Goal: Information Seeking & Learning: Learn about a topic

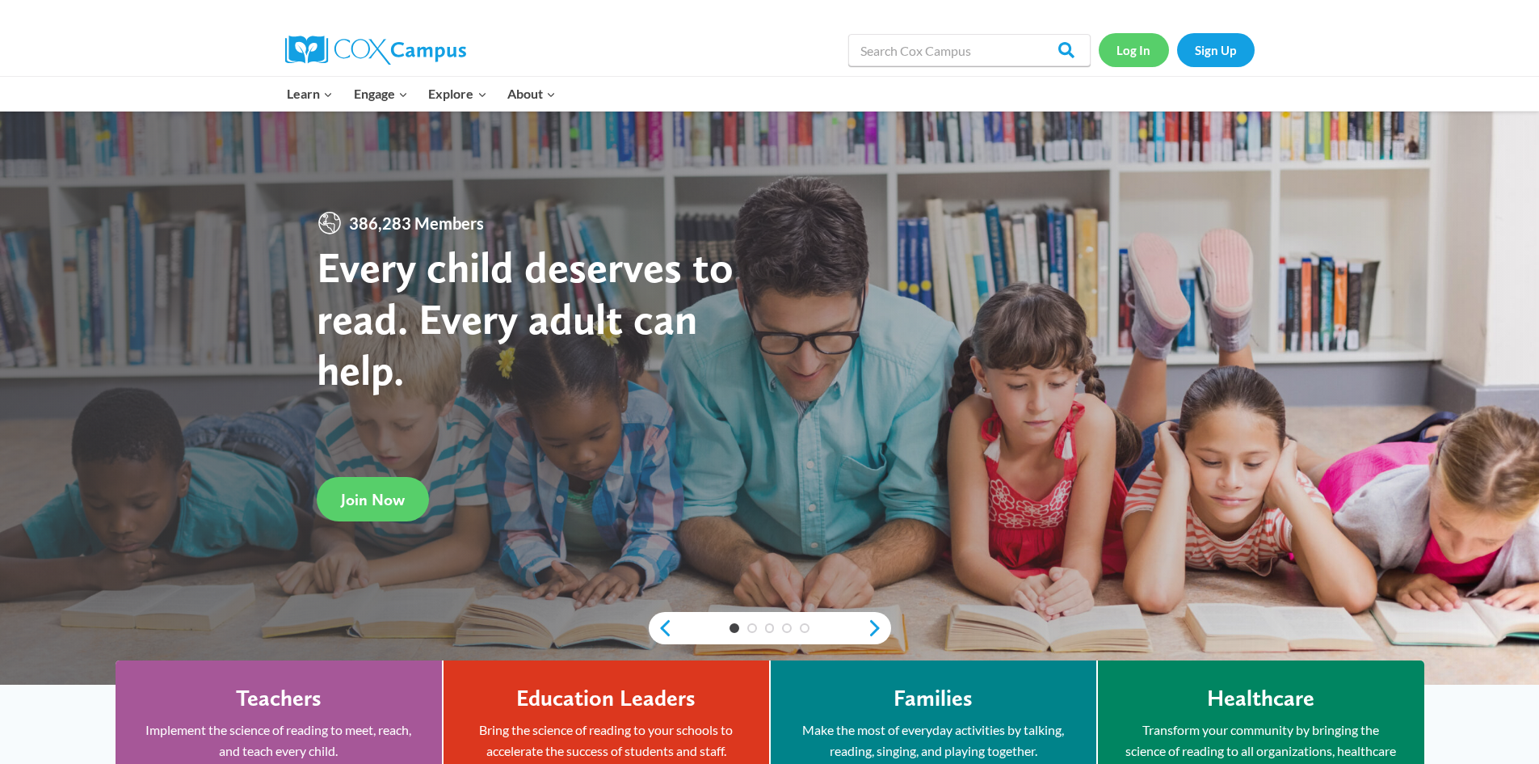
click at [1134, 48] on link "Log In" at bounding box center [1134, 49] width 70 height 33
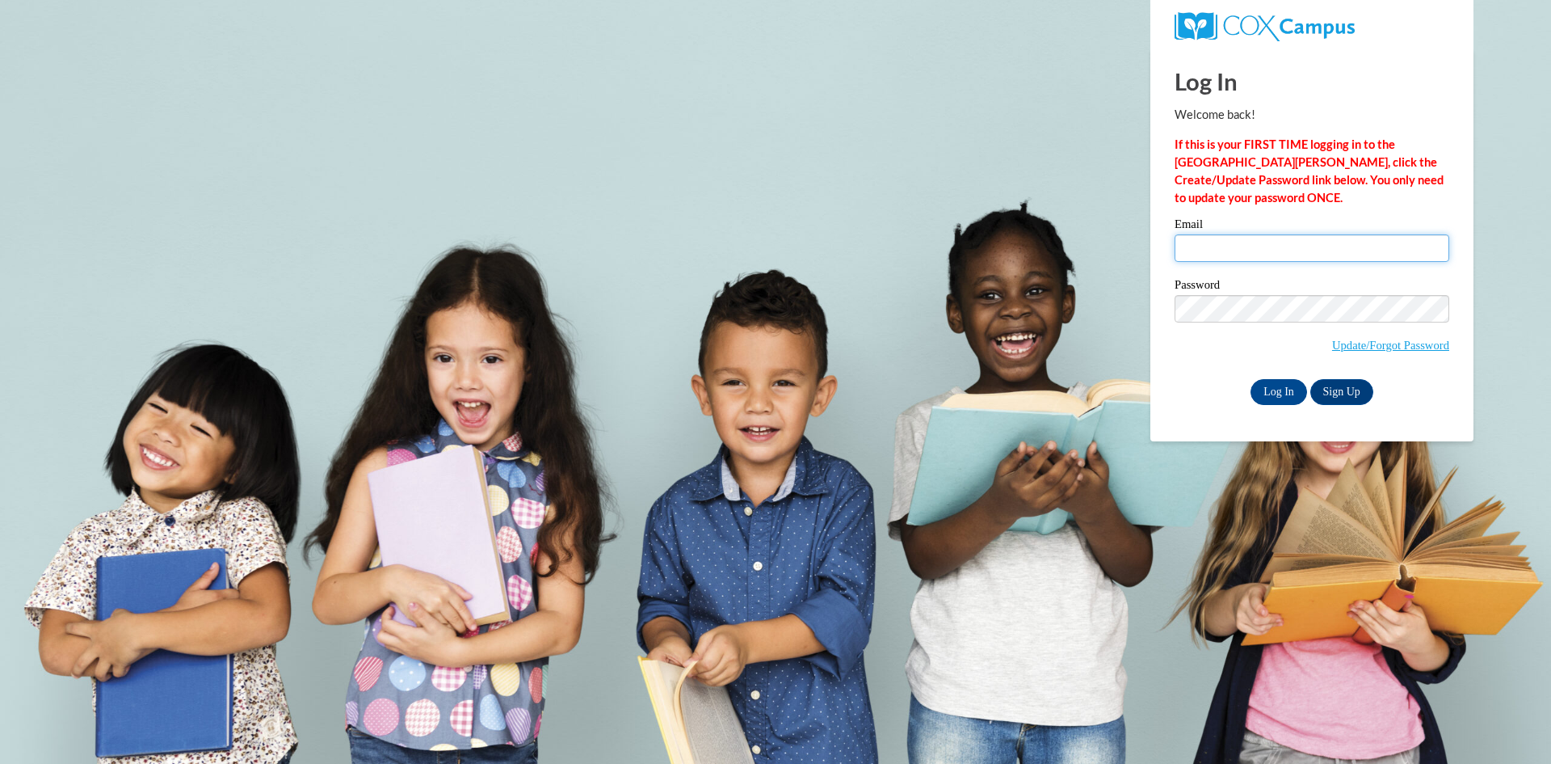
click at [1251, 248] on input "Email" at bounding box center [1312, 247] width 275 height 27
type input "rloera@atlantaspeechschool.org"
click at [1290, 394] on input "Log In" at bounding box center [1279, 392] width 57 height 26
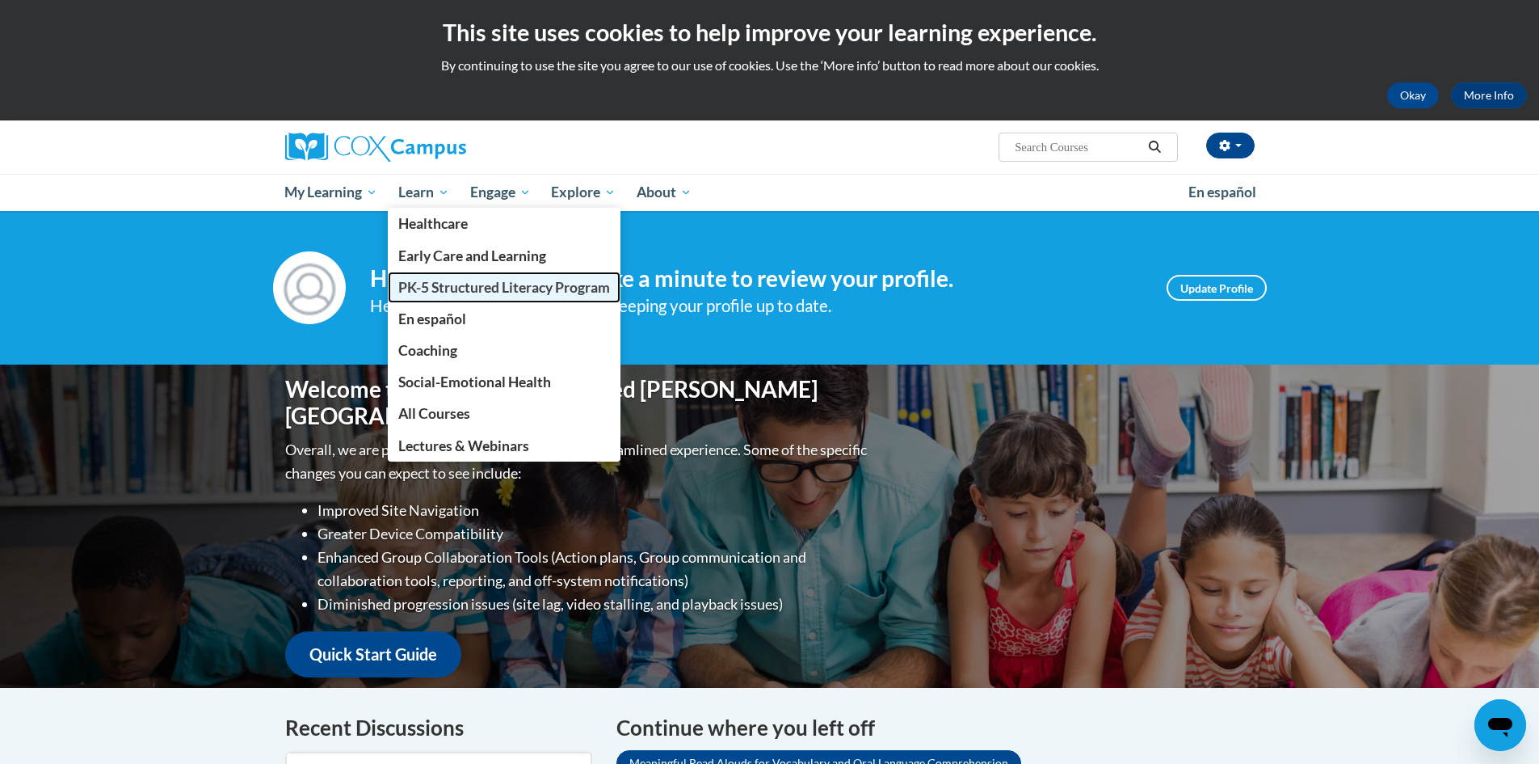
click at [483, 290] on span "PK-5 Structured Literacy Program" at bounding box center [504, 287] width 212 height 17
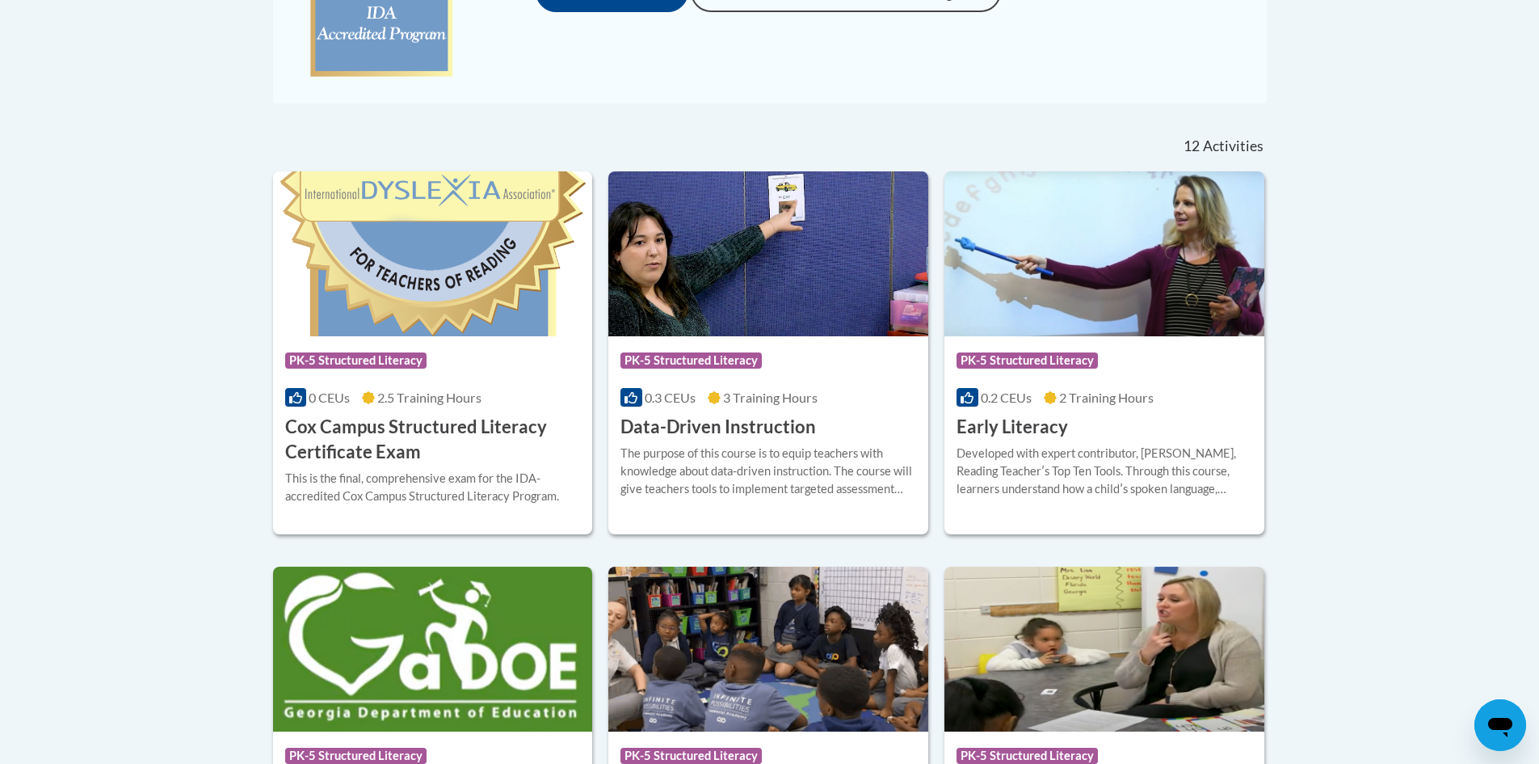
scroll to position [727, 0]
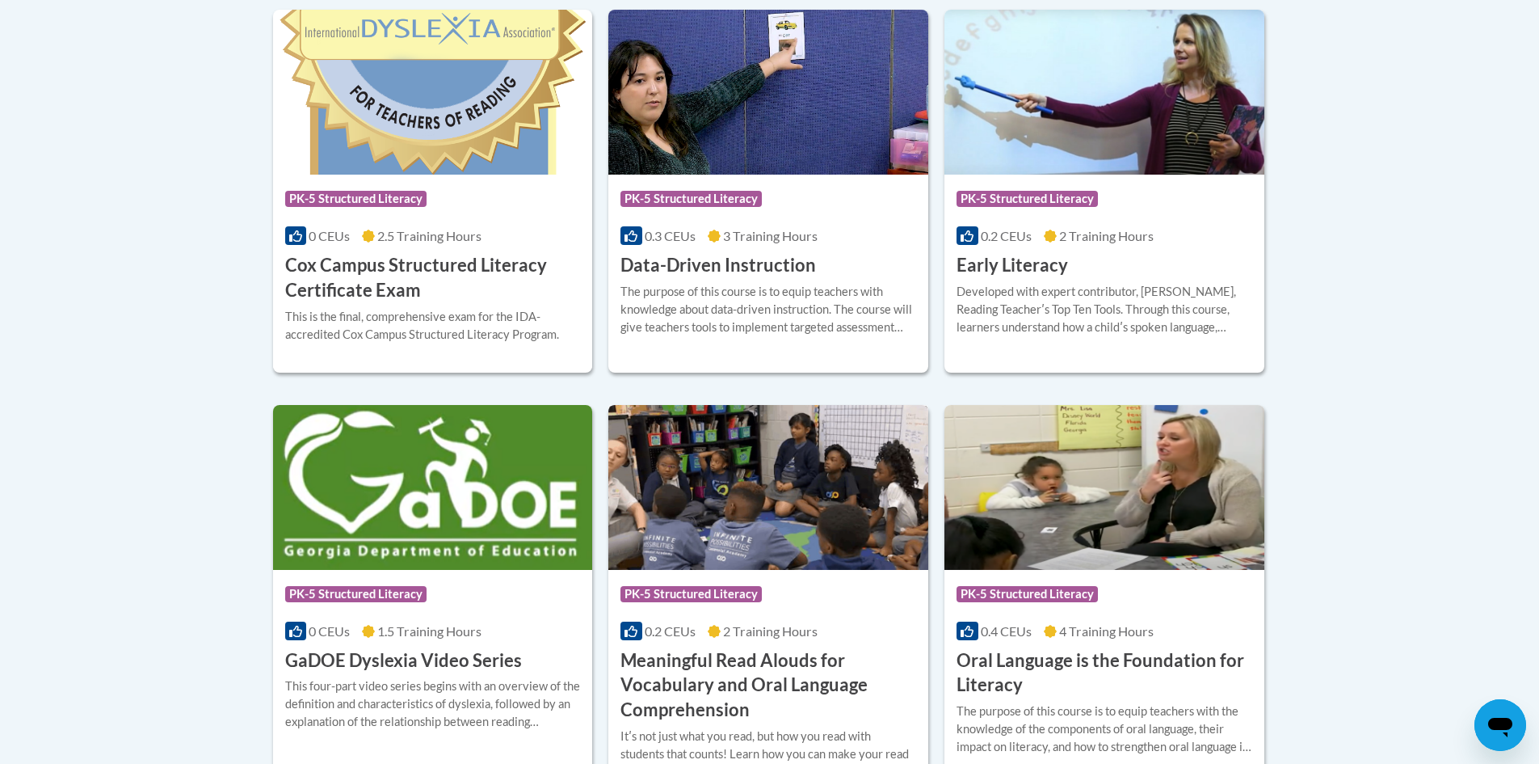
click at [814, 687] on h3 "Meaningful Read Alouds for Vocabulary and Oral Language Comprehension" at bounding box center [769, 685] width 296 height 74
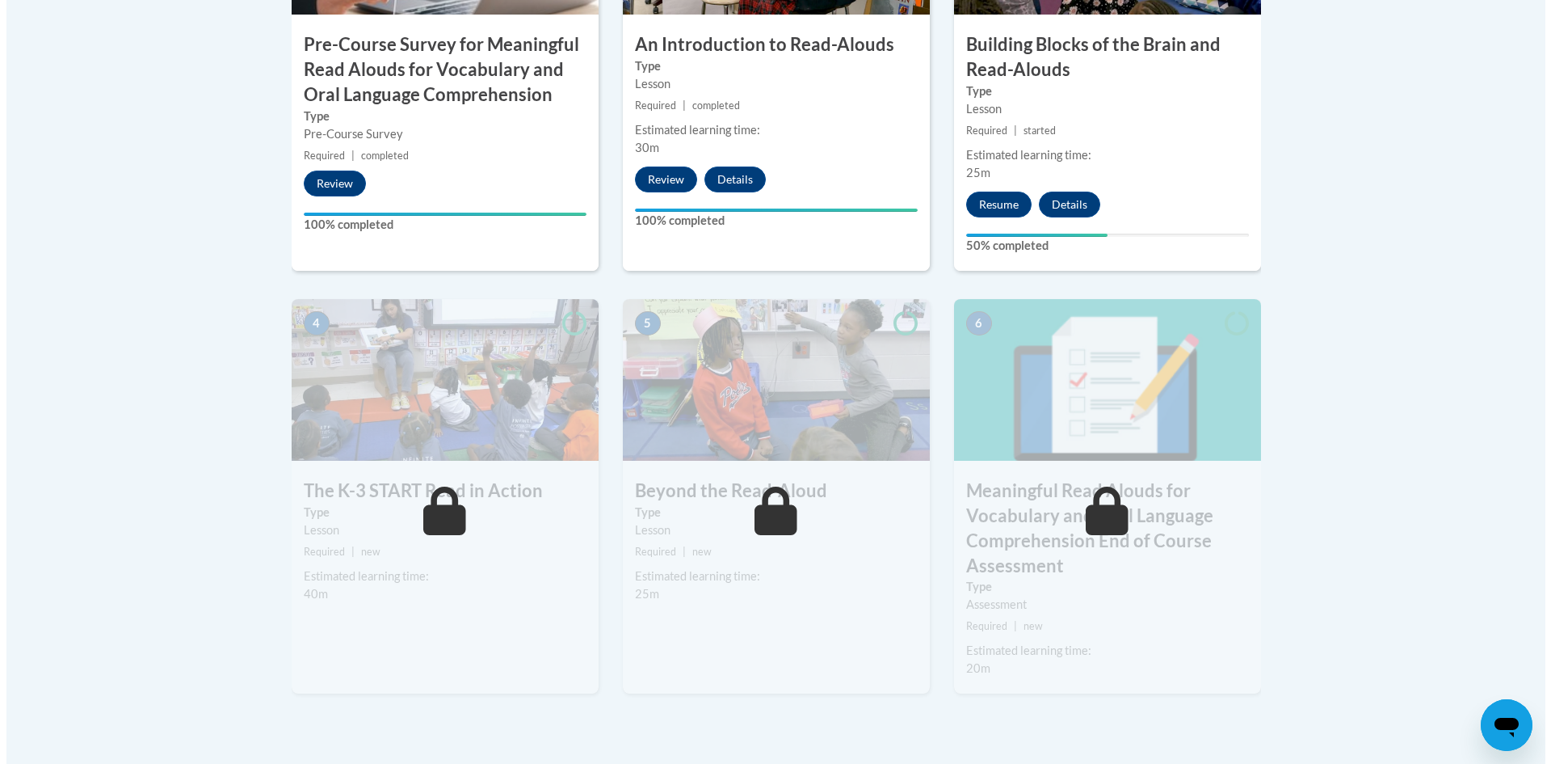
scroll to position [646, 0]
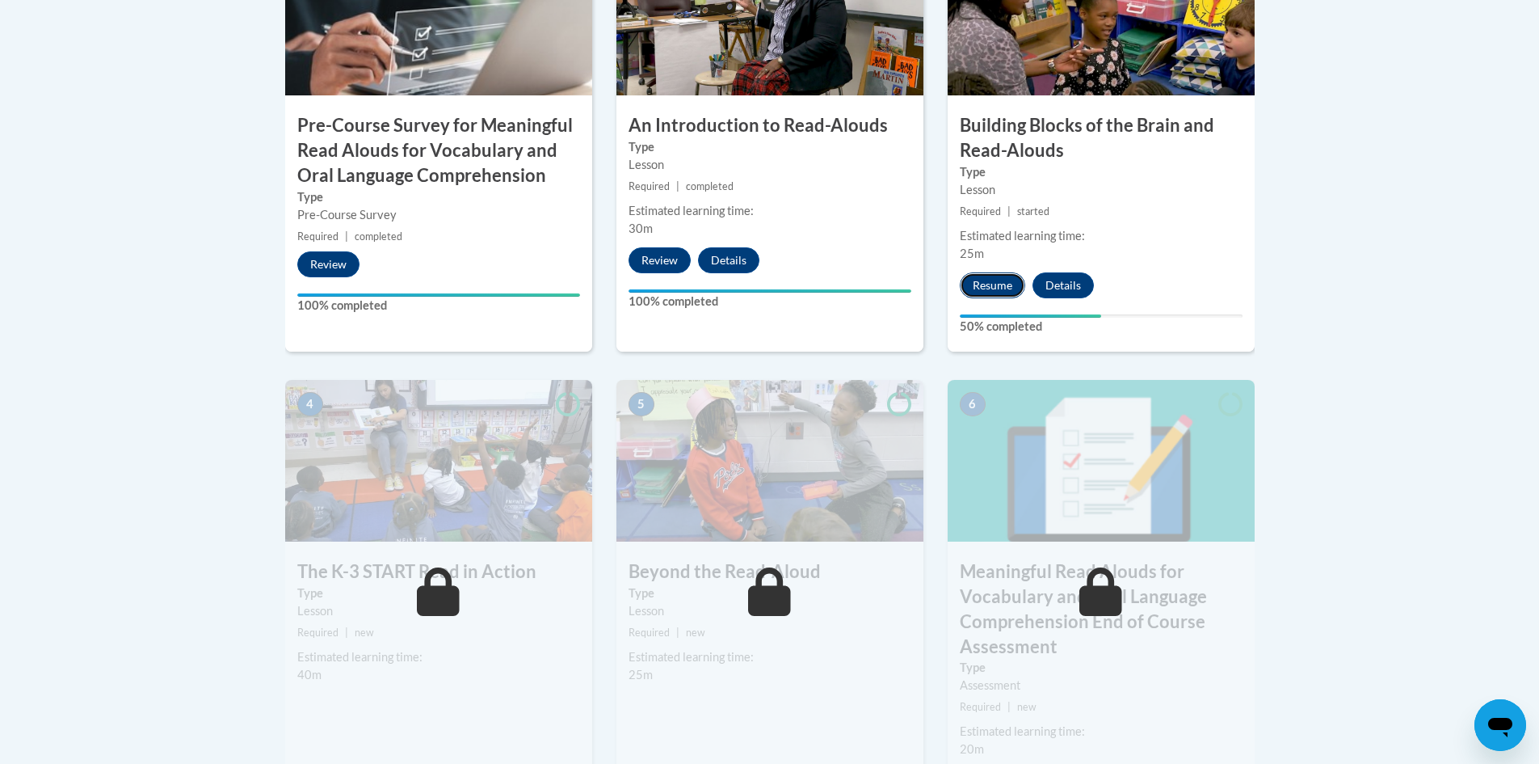
click at [991, 277] on button "Resume" at bounding box center [992, 285] width 65 height 26
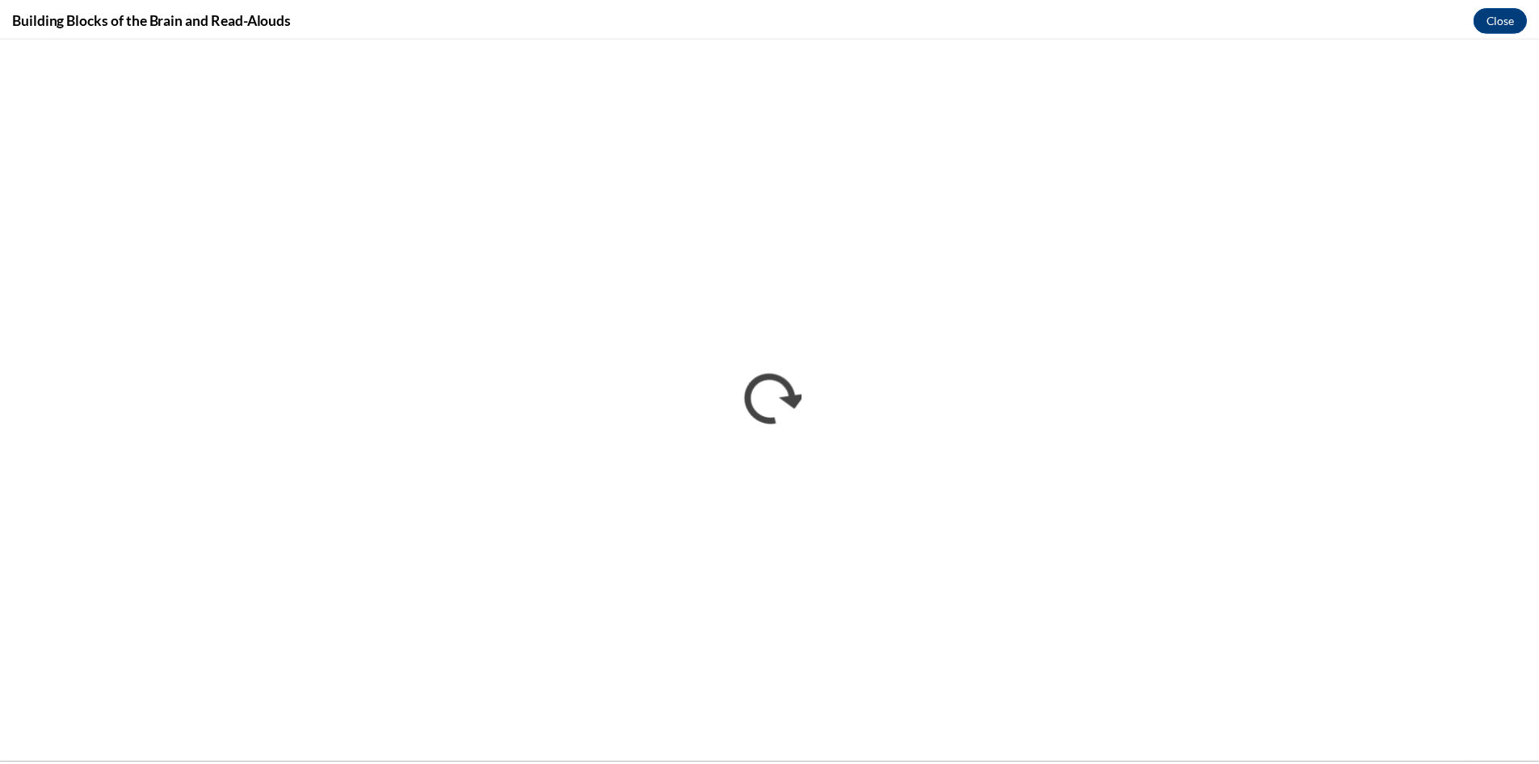
scroll to position [0, 0]
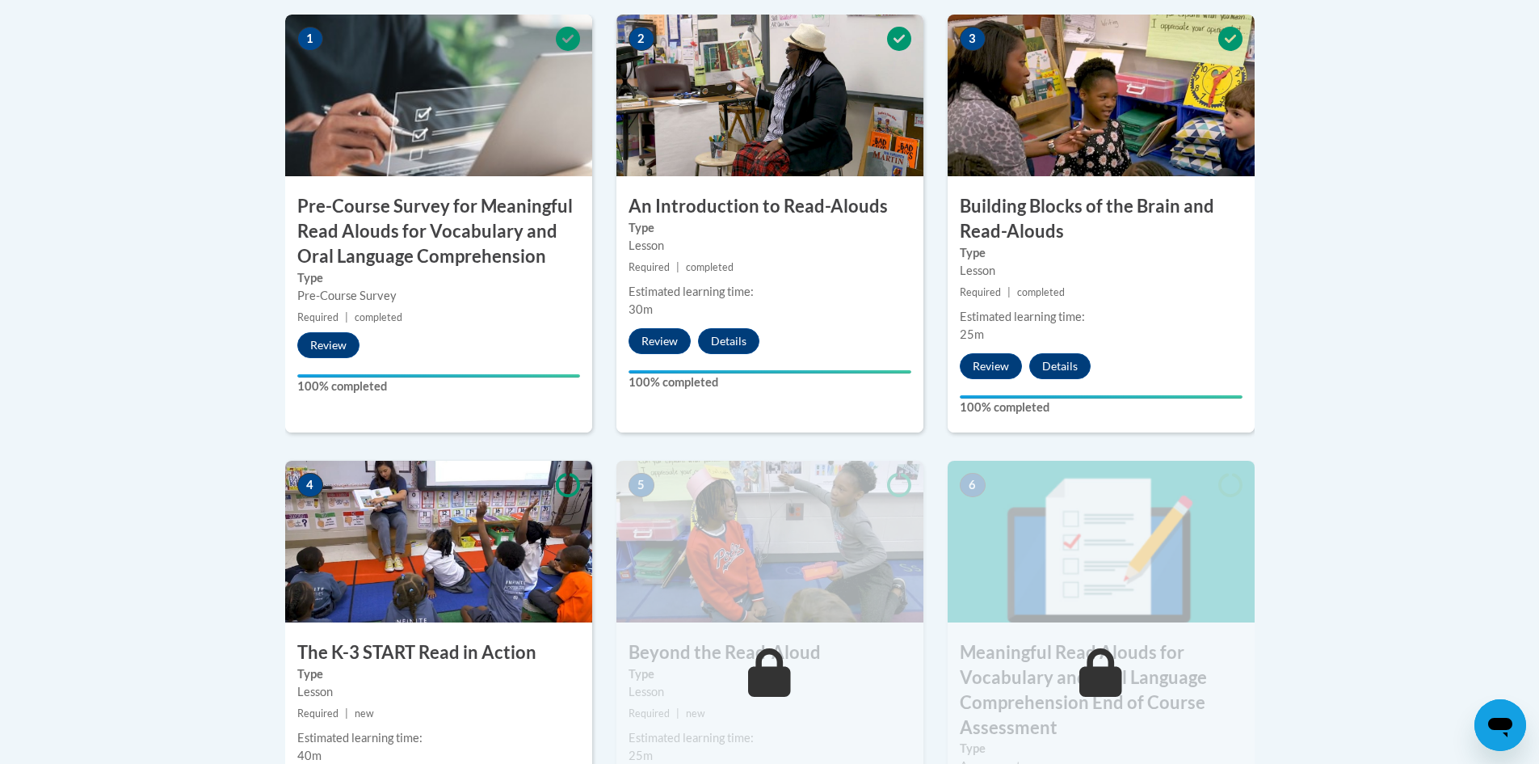
scroll to position [727, 0]
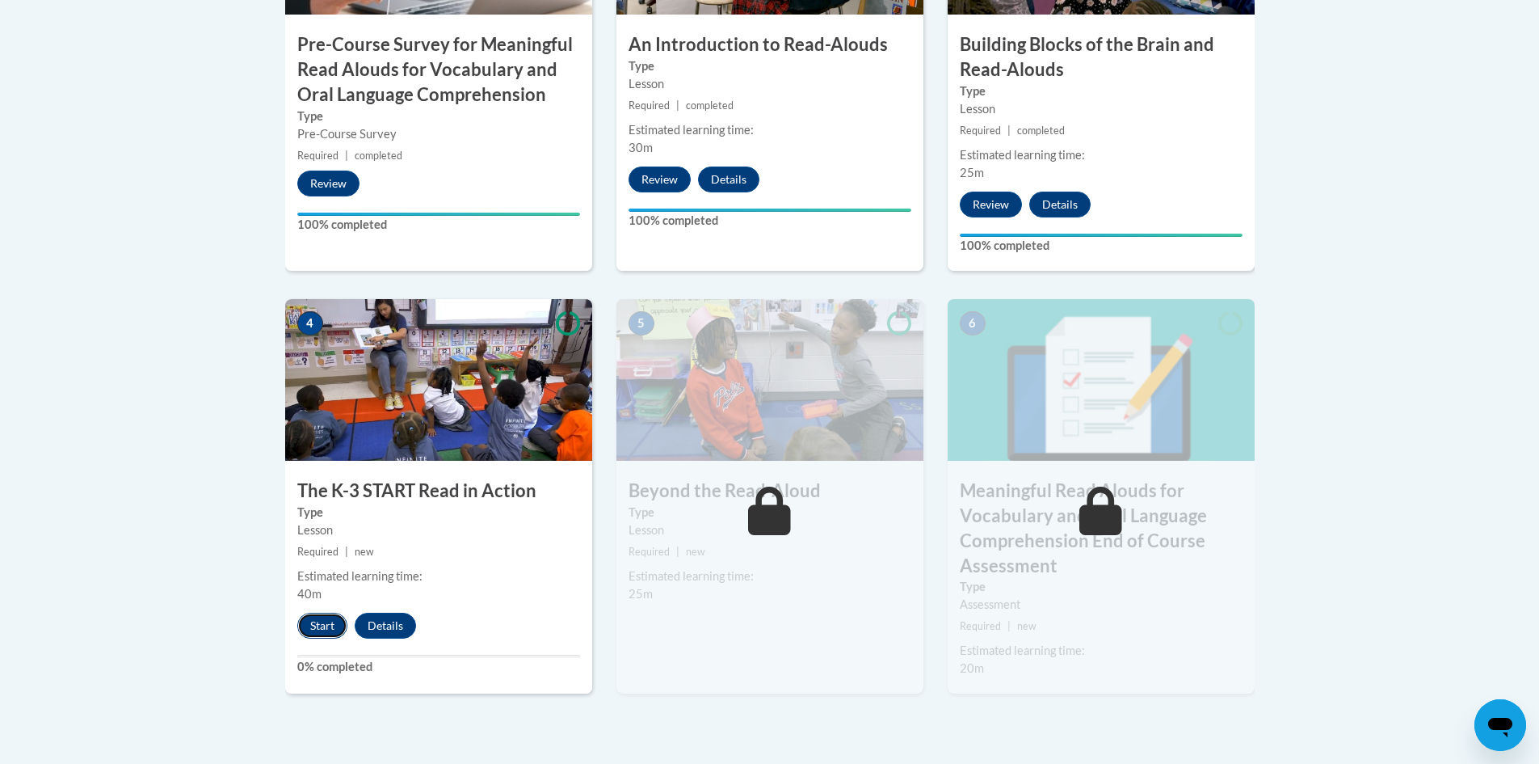
click at [332, 629] on button "Start" at bounding box center [322, 625] width 50 height 26
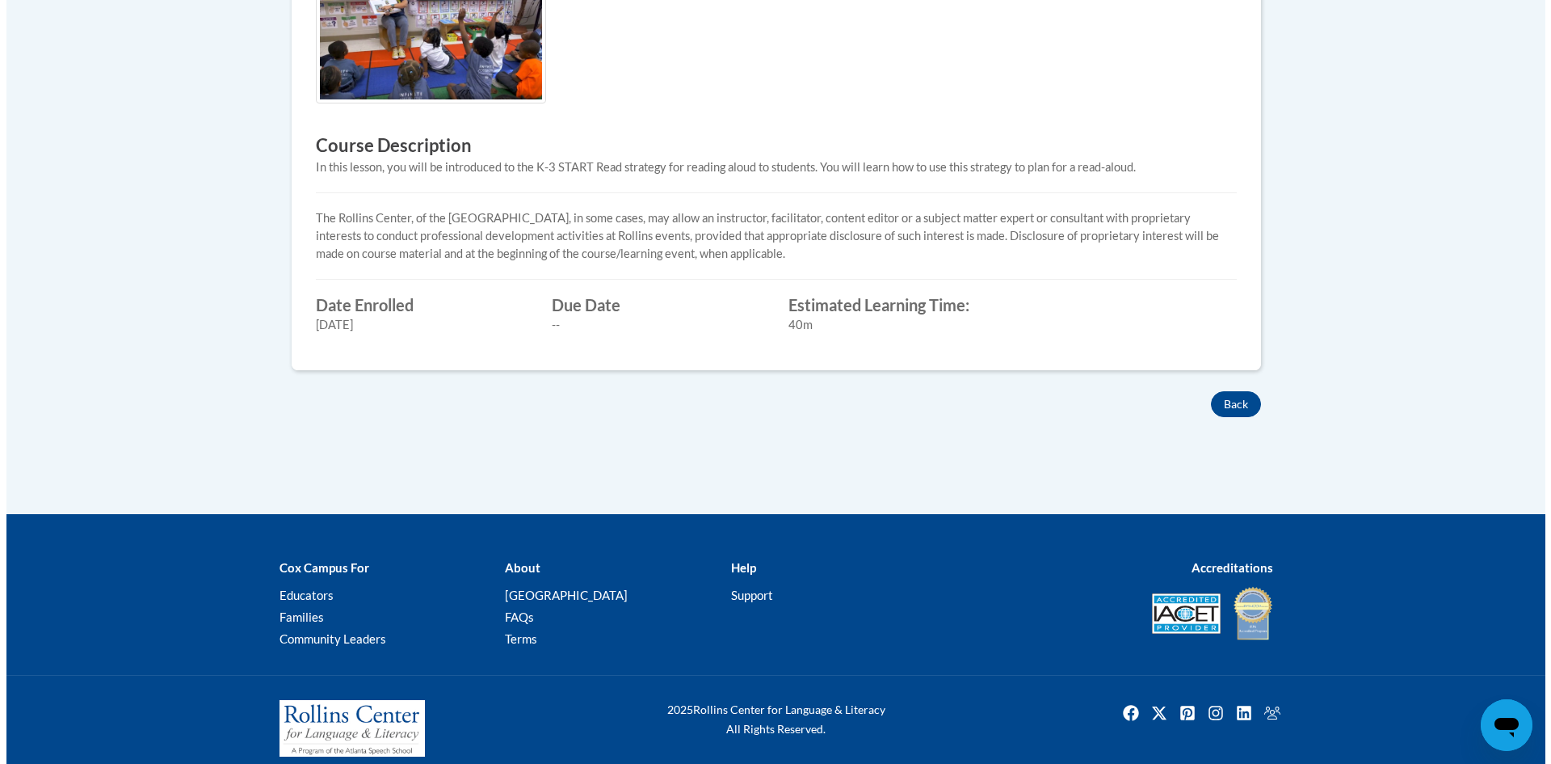
scroll to position [323, 0]
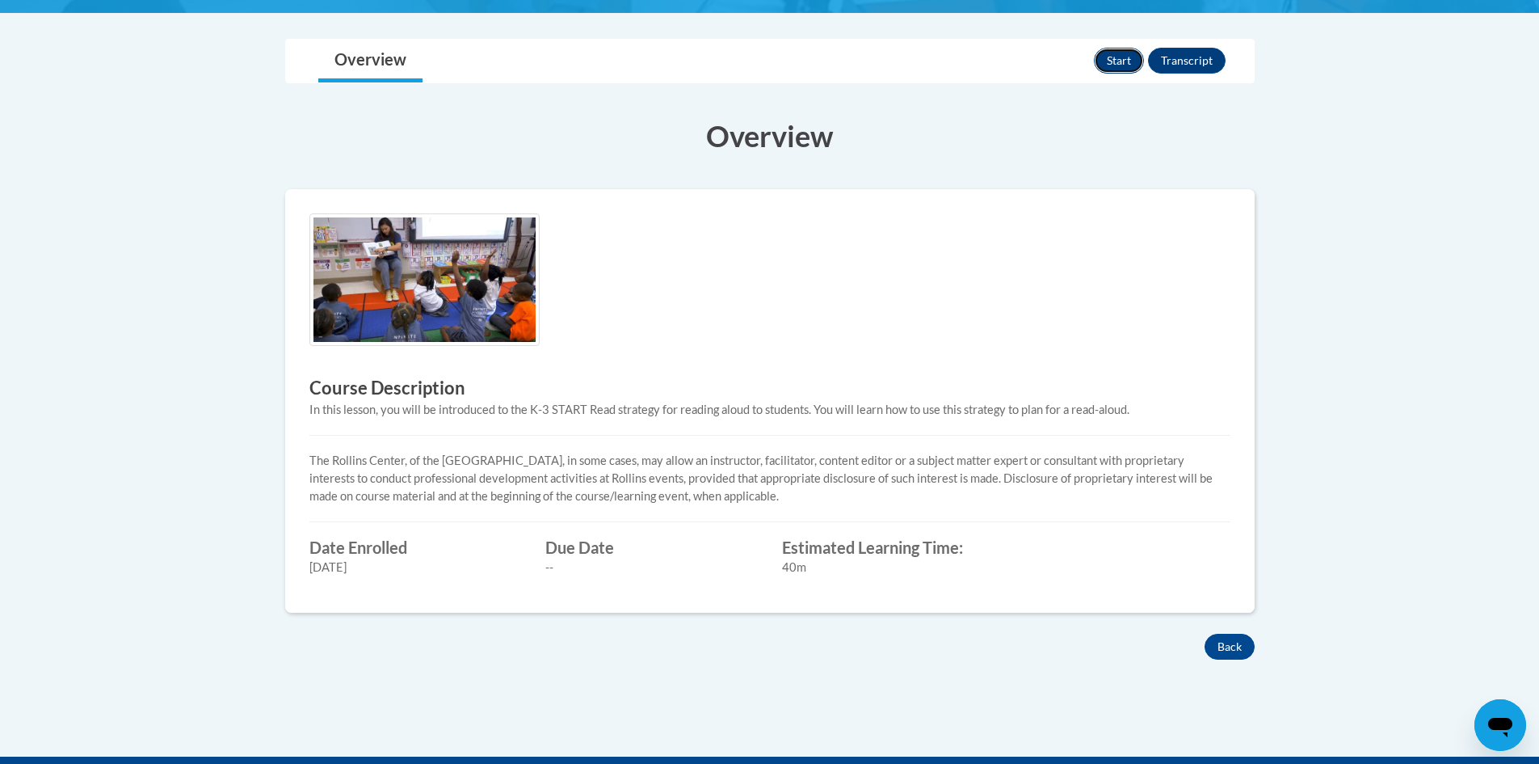
click at [1114, 66] on button "Start" at bounding box center [1119, 61] width 50 height 26
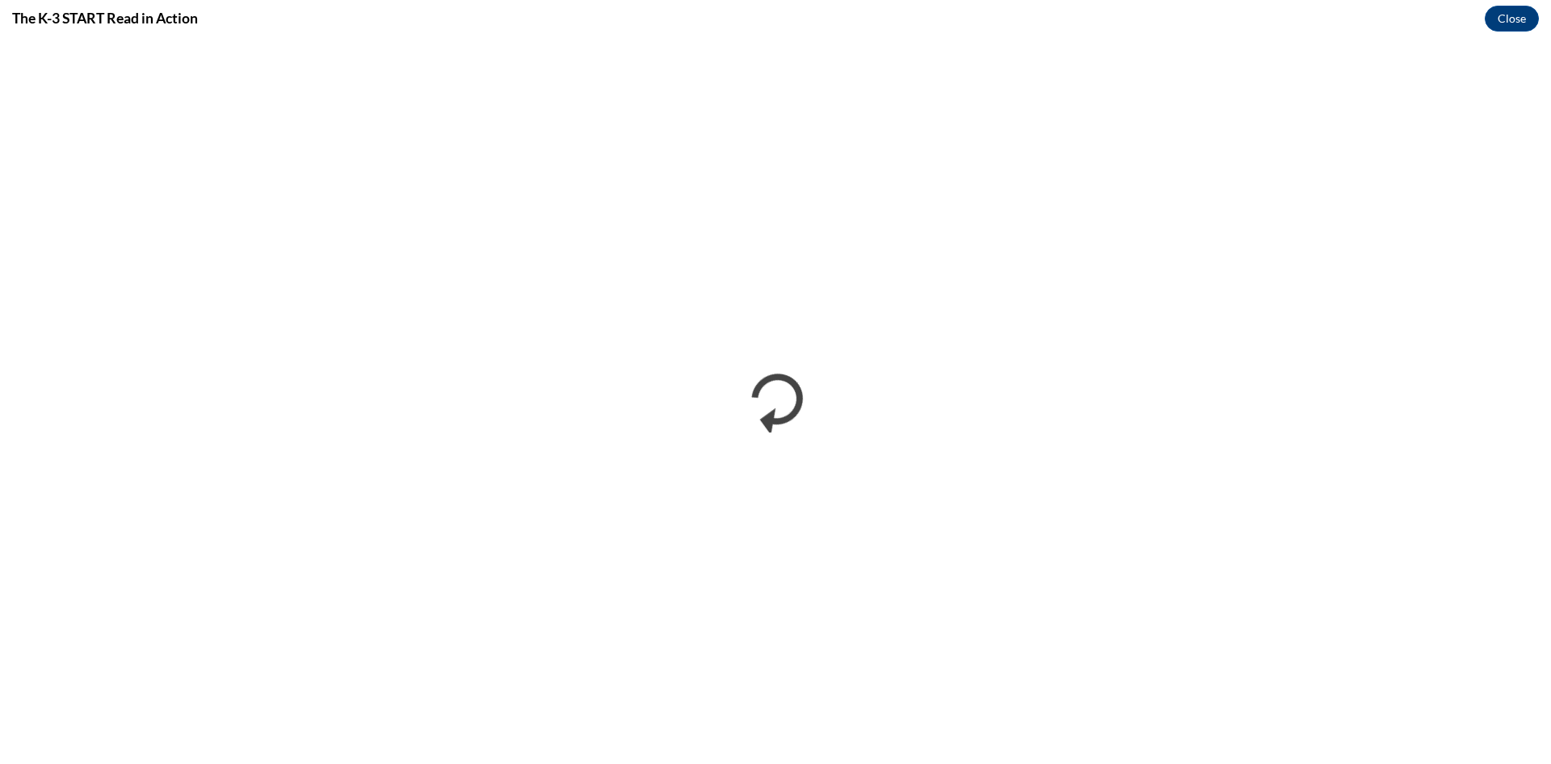
scroll to position [0, 0]
